Goal: Task Accomplishment & Management: Manage account settings

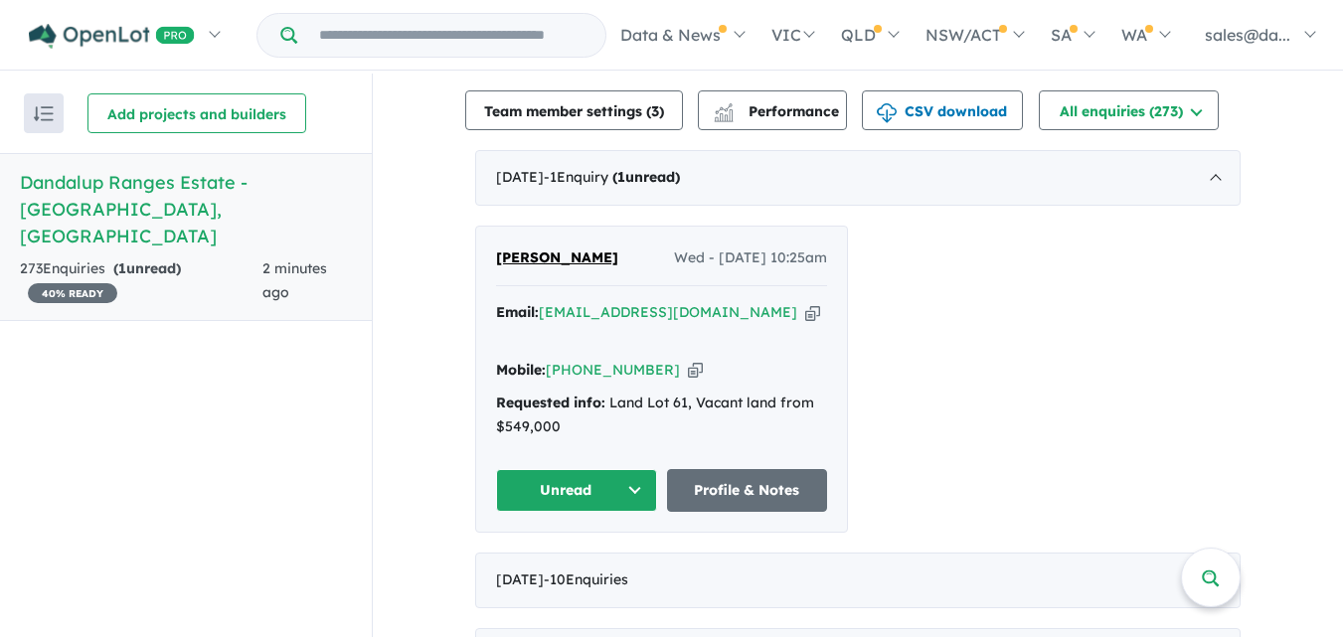
scroll to position [743, 0]
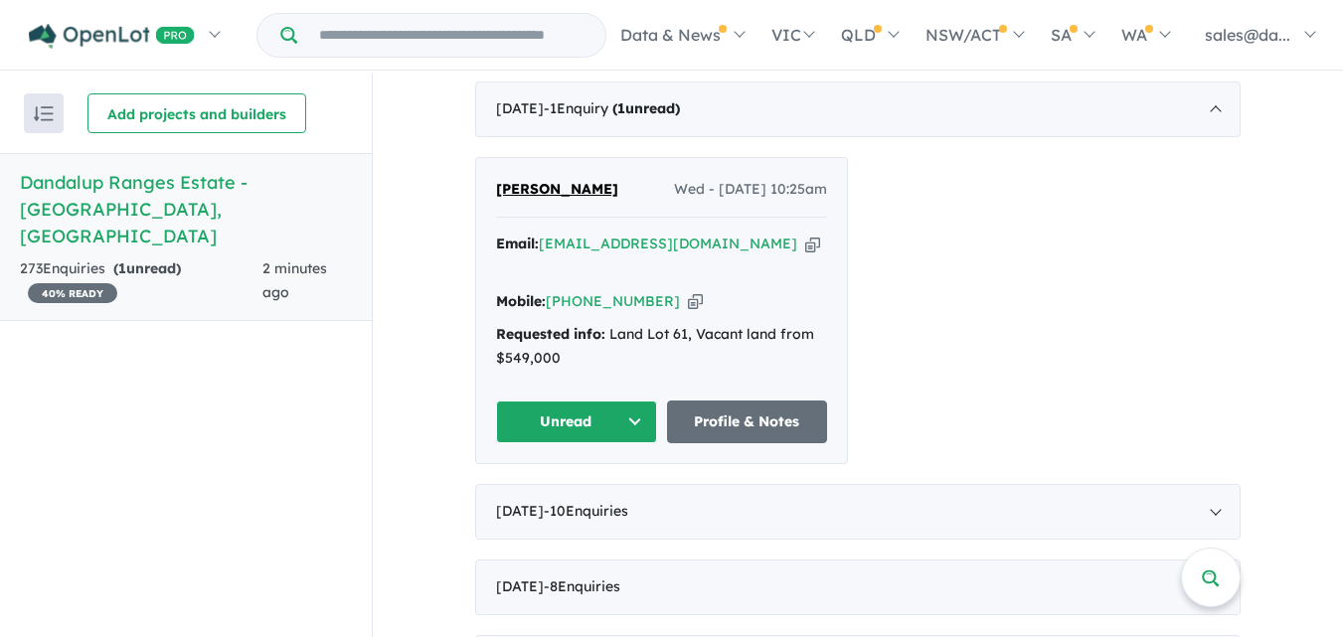
click at [631, 401] on button "Unread" at bounding box center [576, 422] width 161 height 43
click at [558, 492] on button "Assigned" at bounding box center [583, 515] width 173 height 46
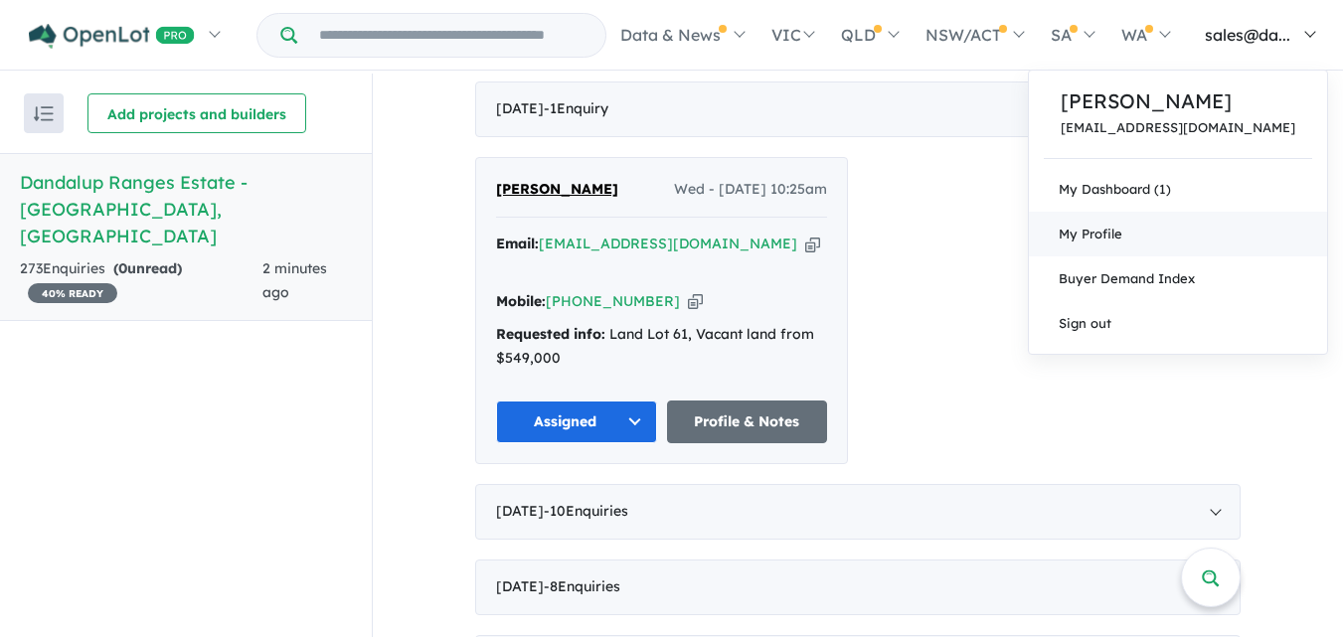
click at [1123, 236] on span "My Profile" at bounding box center [1091, 234] width 64 height 16
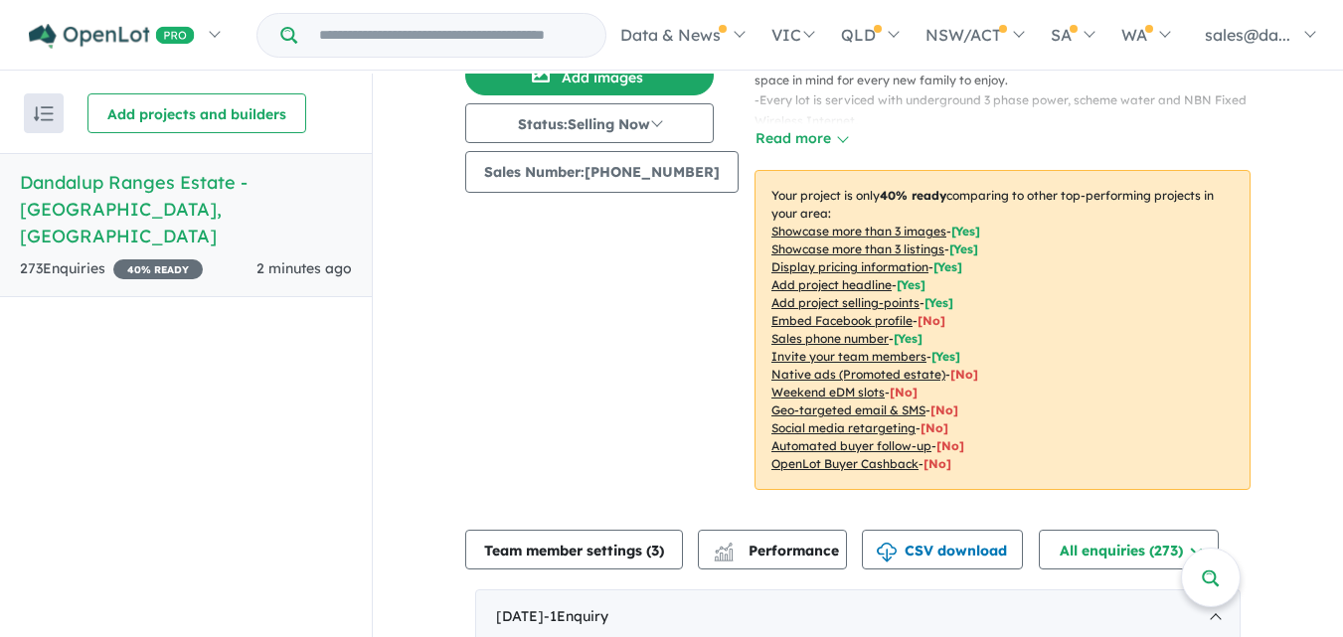
scroll to position [220, 0]
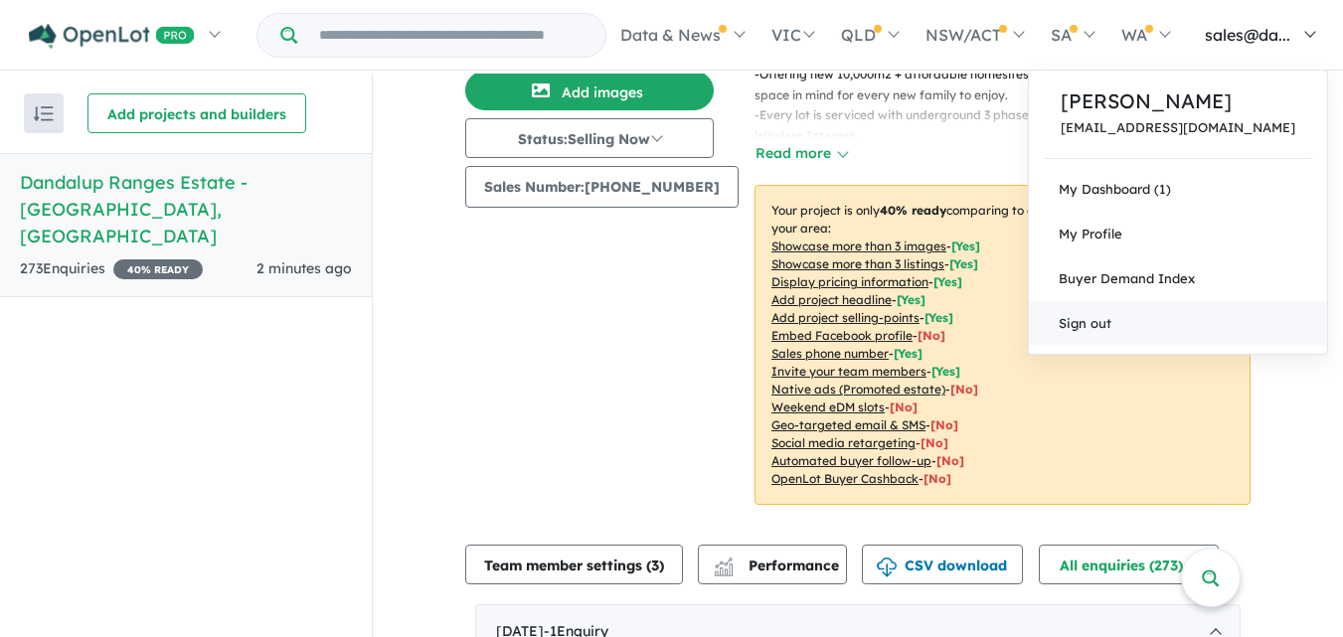
click at [1144, 325] on link "Sign out" at bounding box center [1178, 323] width 298 height 45
